Goal: Task Accomplishment & Management: Use online tool/utility

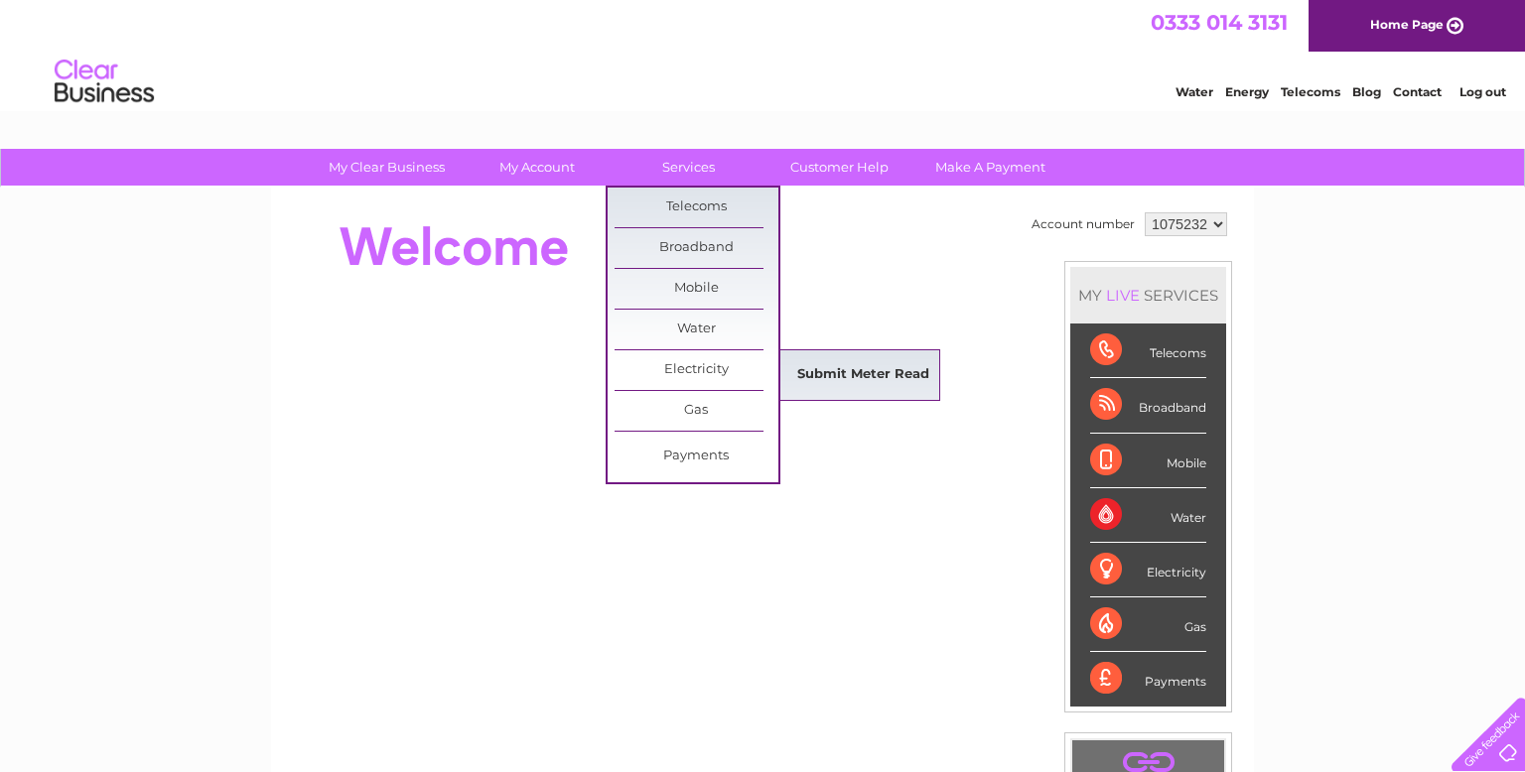
click at [810, 373] on link "Submit Meter Read" at bounding box center [863, 375] width 164 height 40
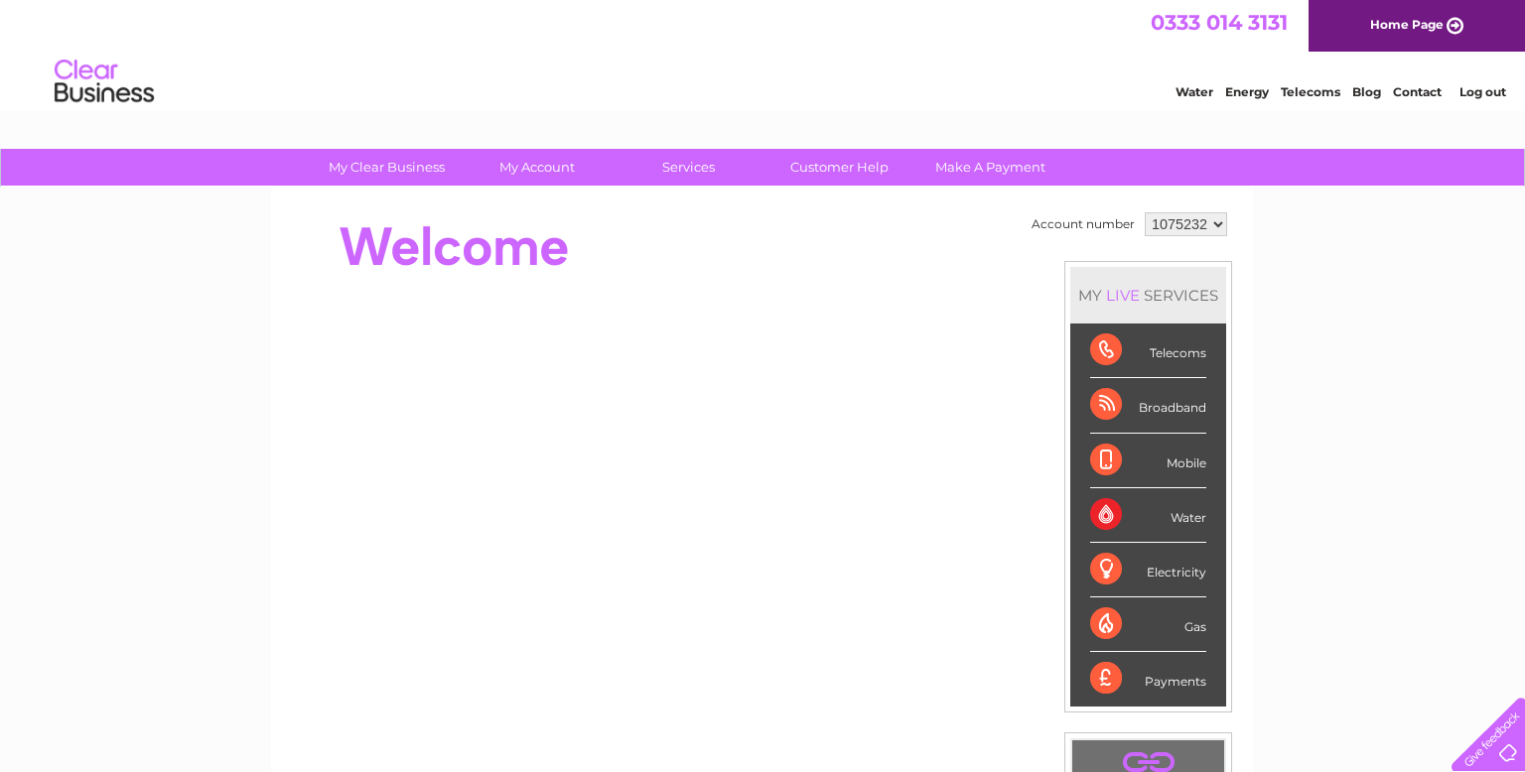
click at [1484, 93] on link "Log out" at bounding box center [1482, 91] width 47 height 15
